Goal: Task Accomplishment & Management: Manage account settings

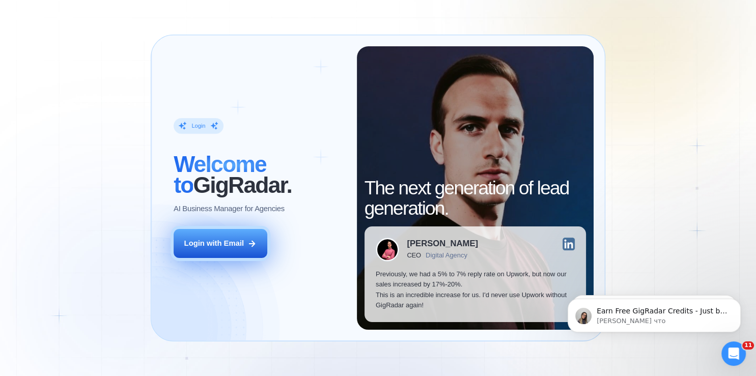
click at [241, 240] on div "Login with Email" at bounding box center [214, 243] width 60 height 10
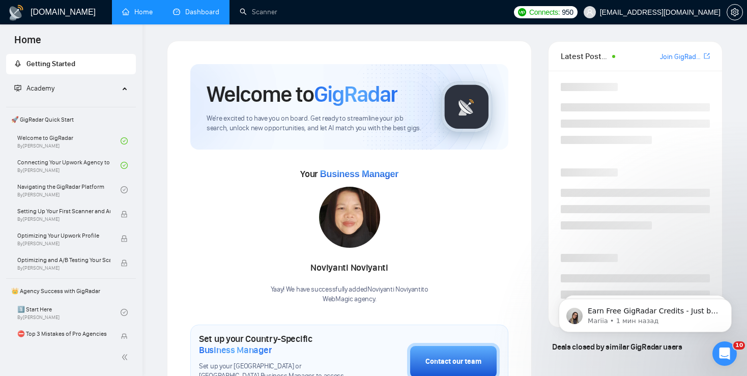
click at [198, 8] on link "Dashboard" at bounding box center [196, 12] width 46 height 9
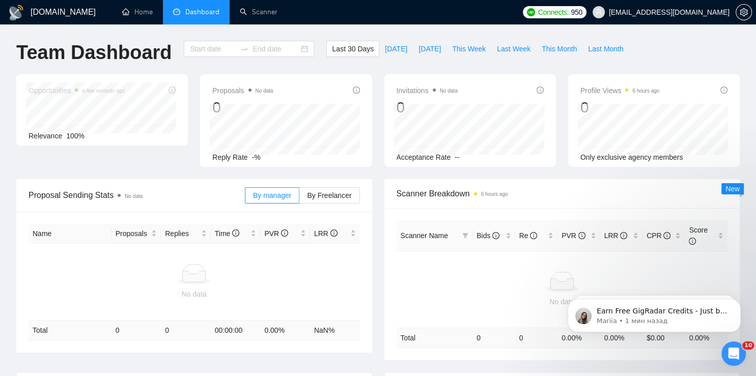
type input "[DATE]"
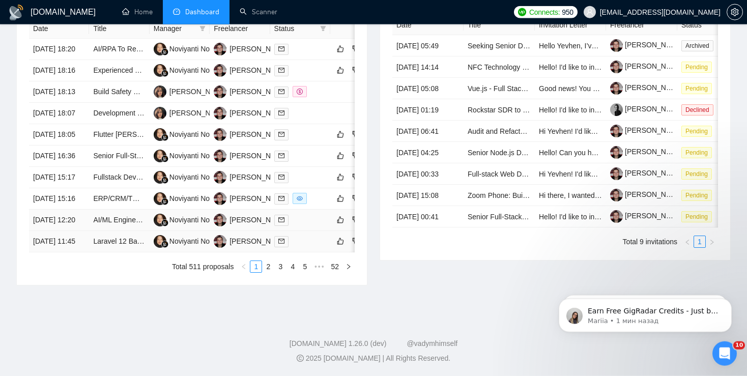
scroll to position [461, 0]
click at [271, 272] on link "2" at bounding box center [268, 266] width 11 height 11
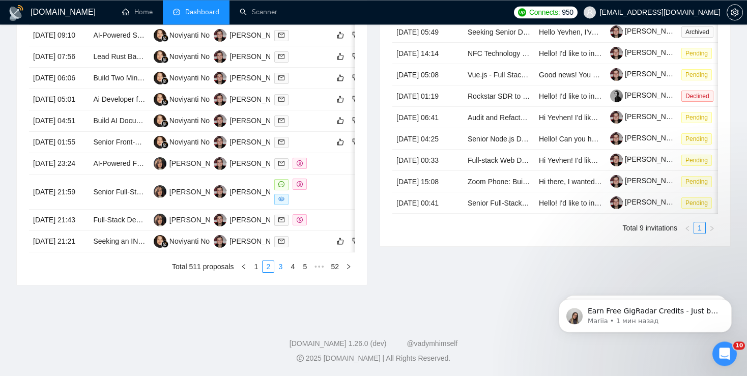
click at [284, 272] on link "3" at bounding box center [280, 266] width 11 height 11
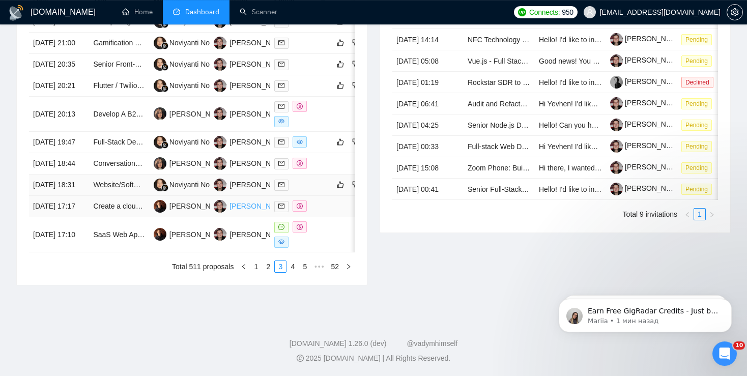
scroll to position [489, 0]
click at [254, 272] on link "1" at bounding box center [255, 266] width 11 height 11
